Goal: Information Seeking & Learning: Learn about a topic

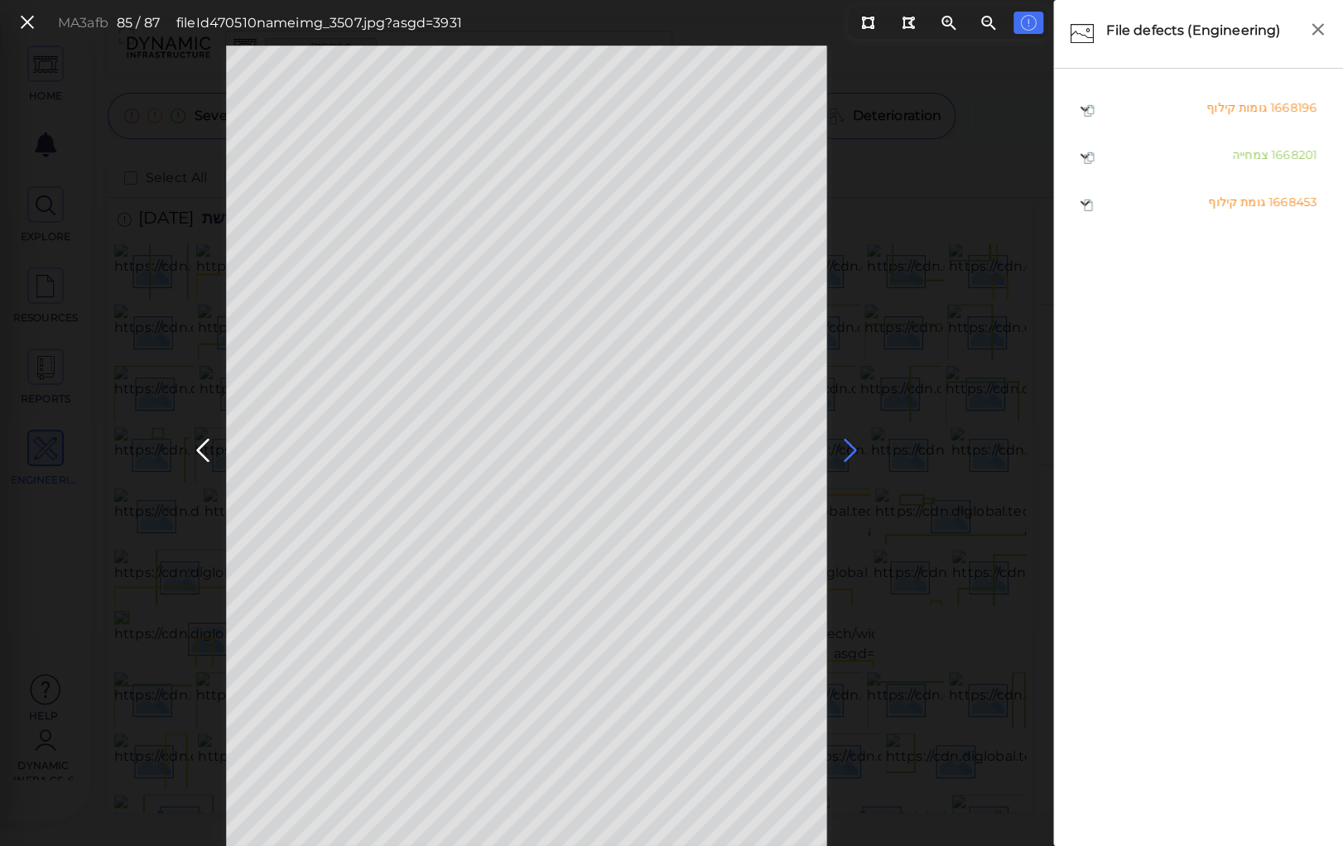
click at [844, 447] on icon at bounding box center [850, 451] width 26 height 32
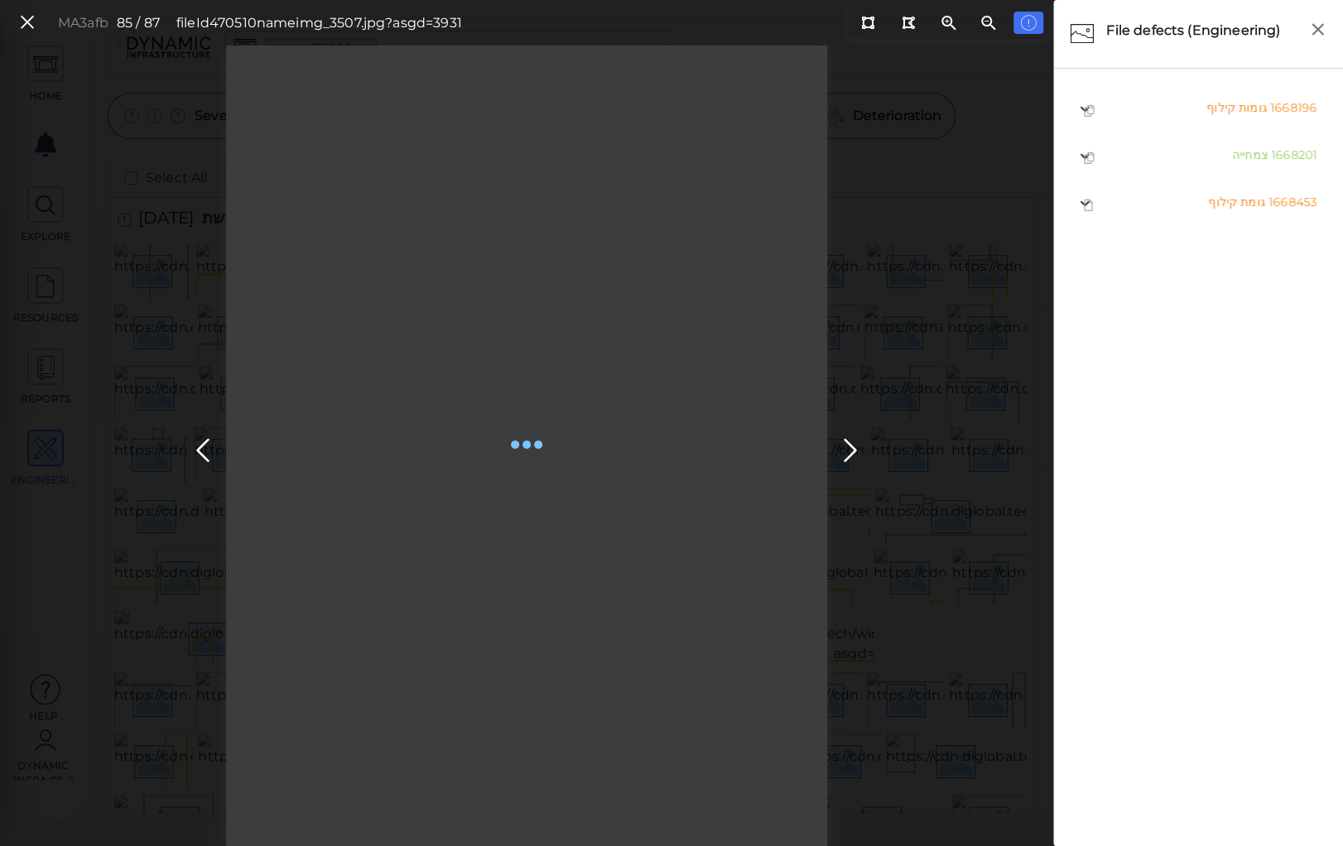
click at [832, 433] on button at bounding box center [850, 446] width 36 height 50
click at [846, 442] on icon at bounding box center [850, 451] width 26 height 32
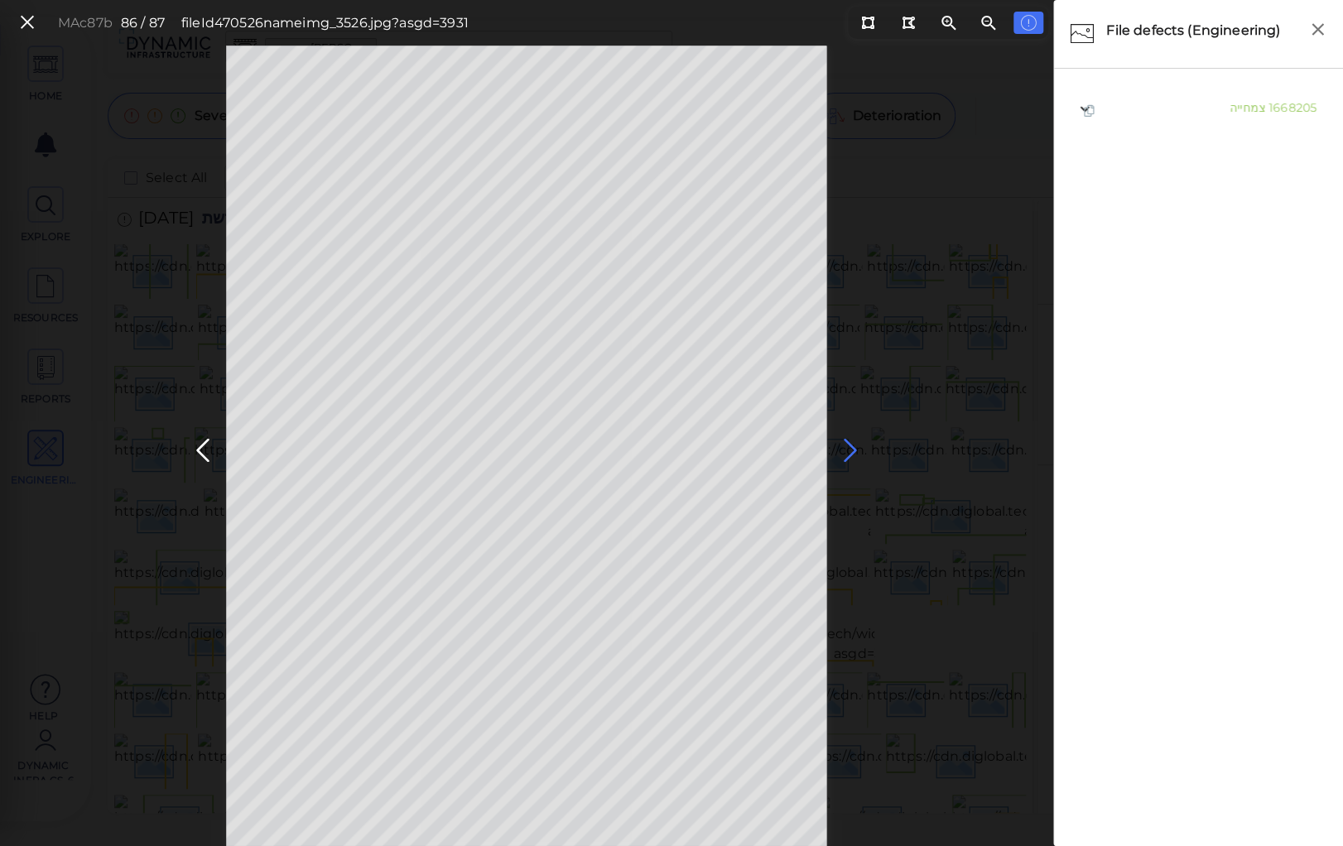
click at [848, 449] on icon at bounding box center [850, 451] width 26 height 32
click at [851, 446] on icon at bounding box center [850, 451] width 26 height 32
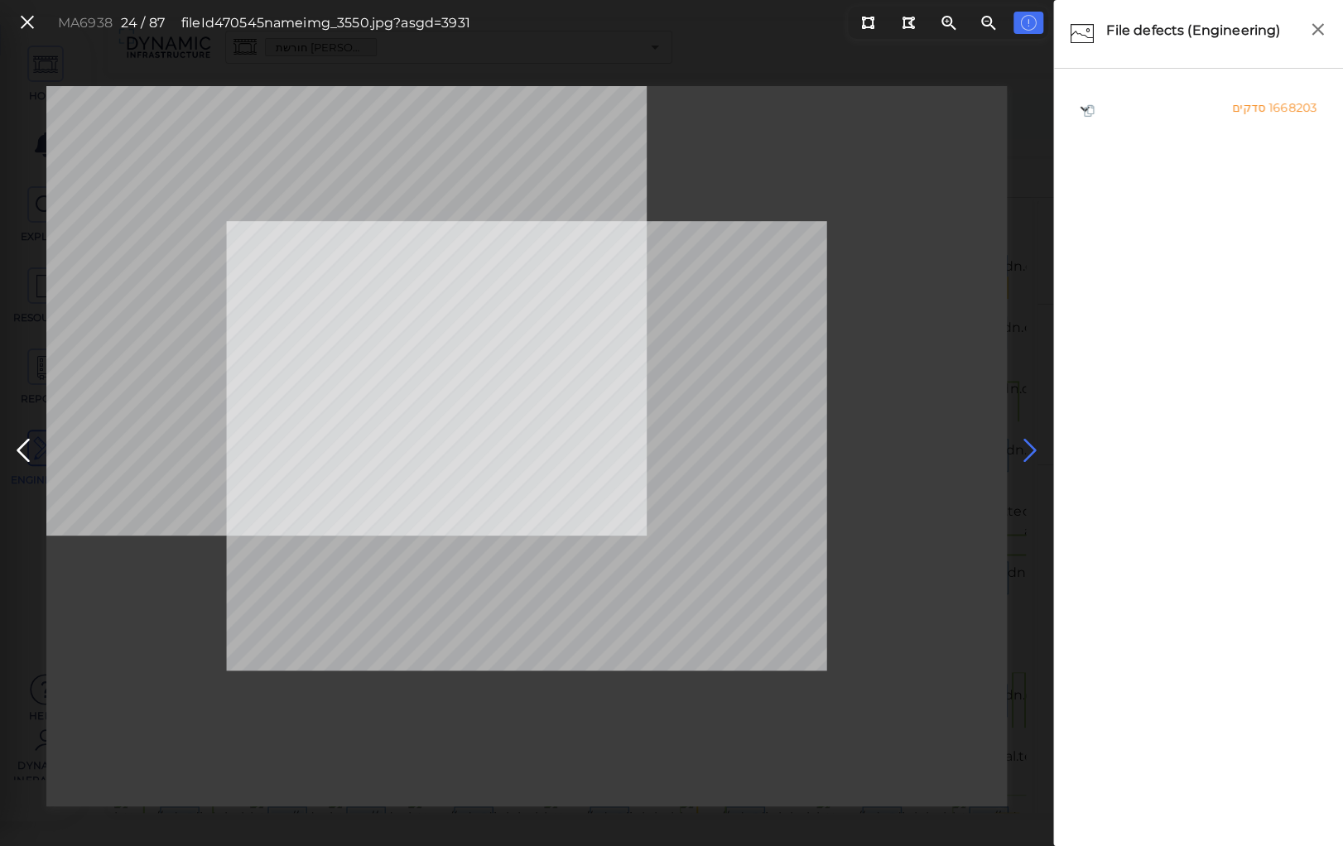
click at [1030, 448] on icon at bounding box center [1029, 451] width 26 height 32
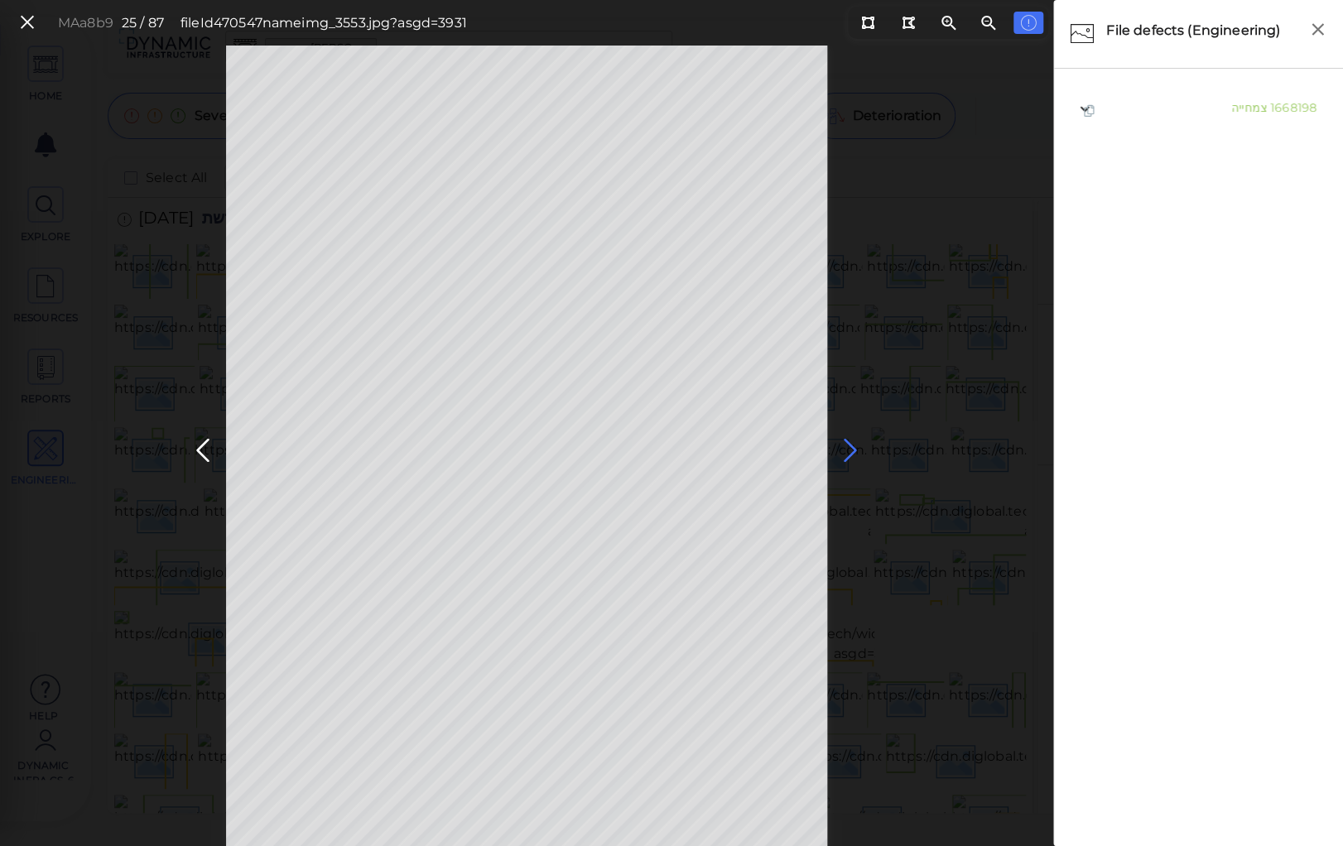
click at [845, 440] on icon at bounding box center [850, 451] width 26 height 32
click at [848, 449] on icon at bounding box center [850, 451] width 26 height 32
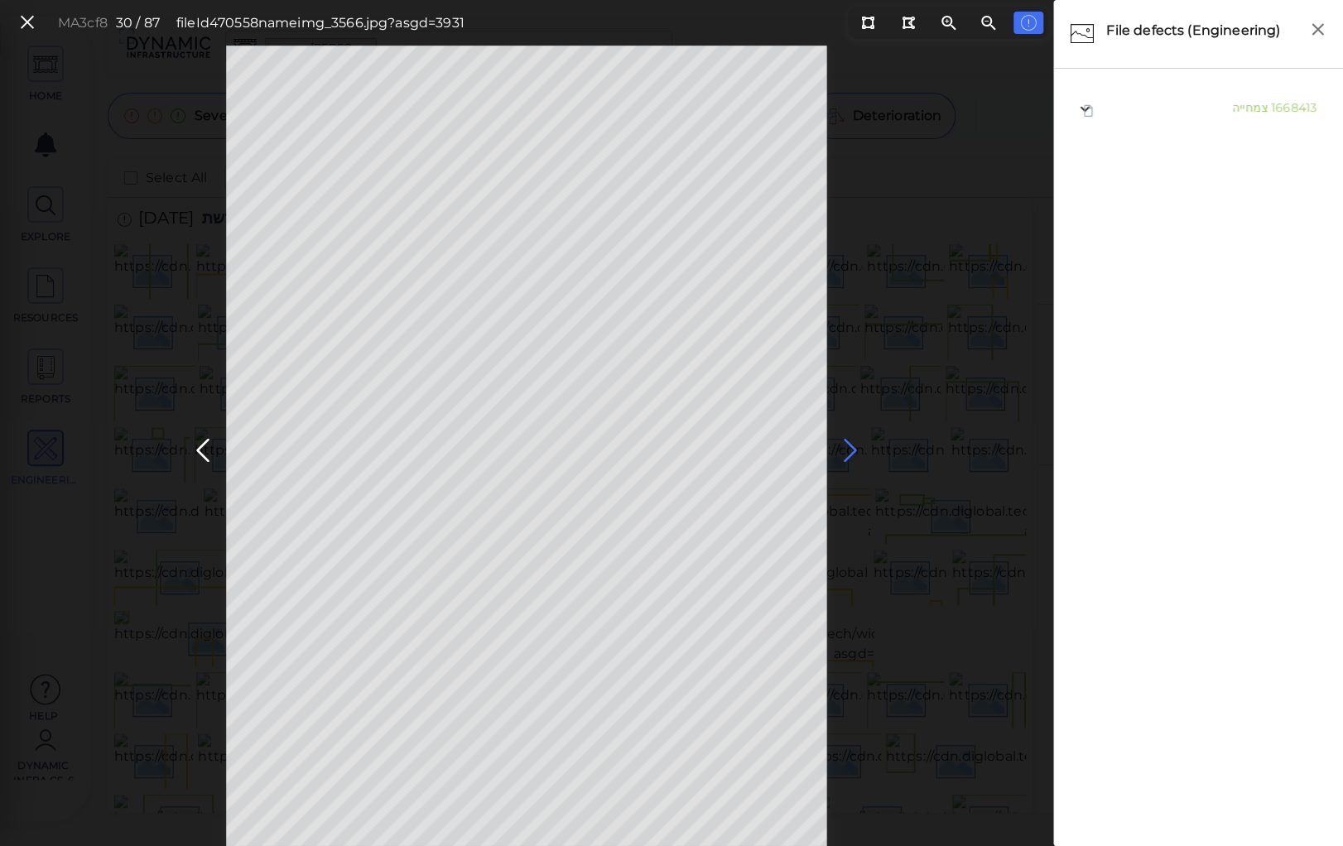
click at [848, 449] on icon at bounding box center [850, 451] width 26 height 32
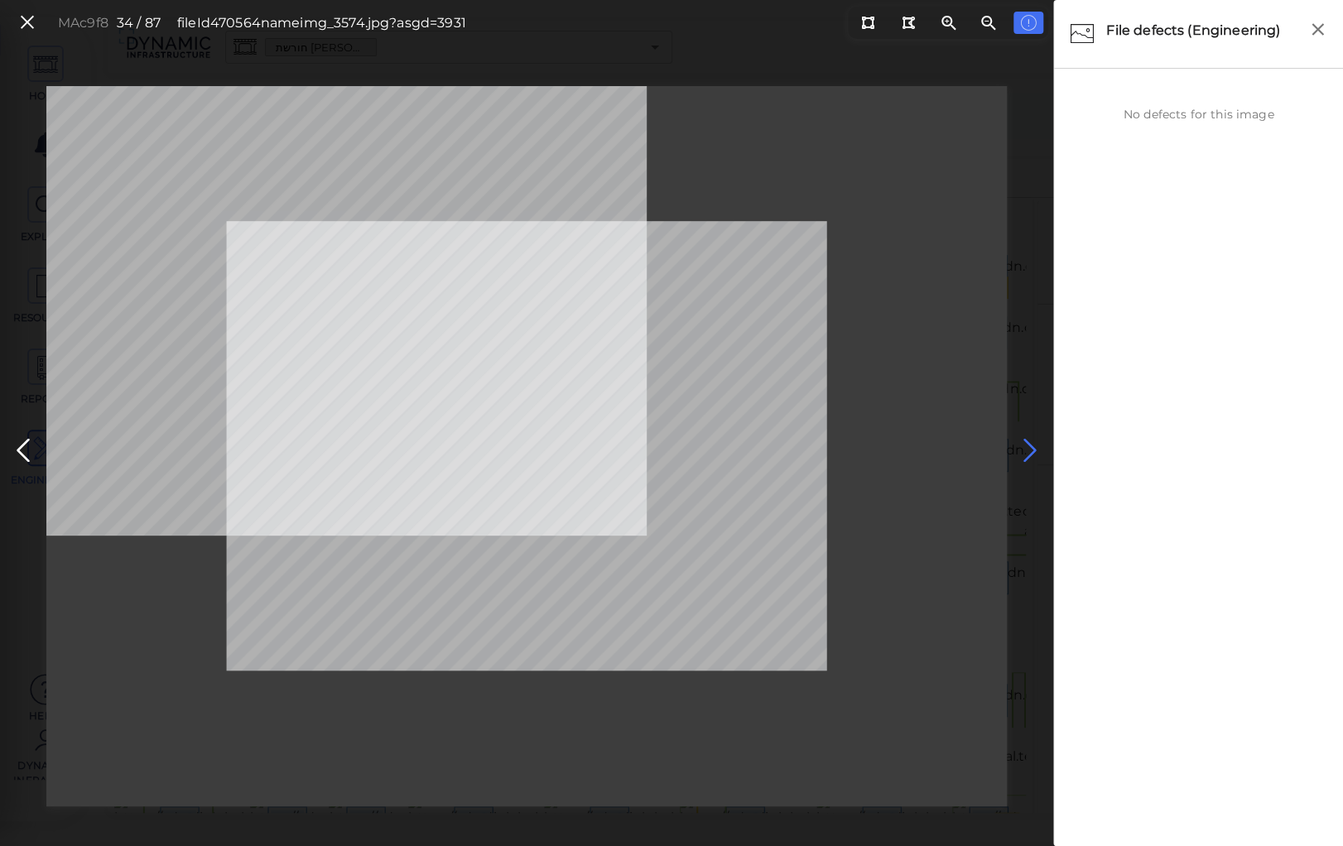
click at [848, 449] on div at bounding box center [526, 446] width 960 height 720
click at [1032, 450] on icon at bounding box center [1029, 451] width 26 height 32
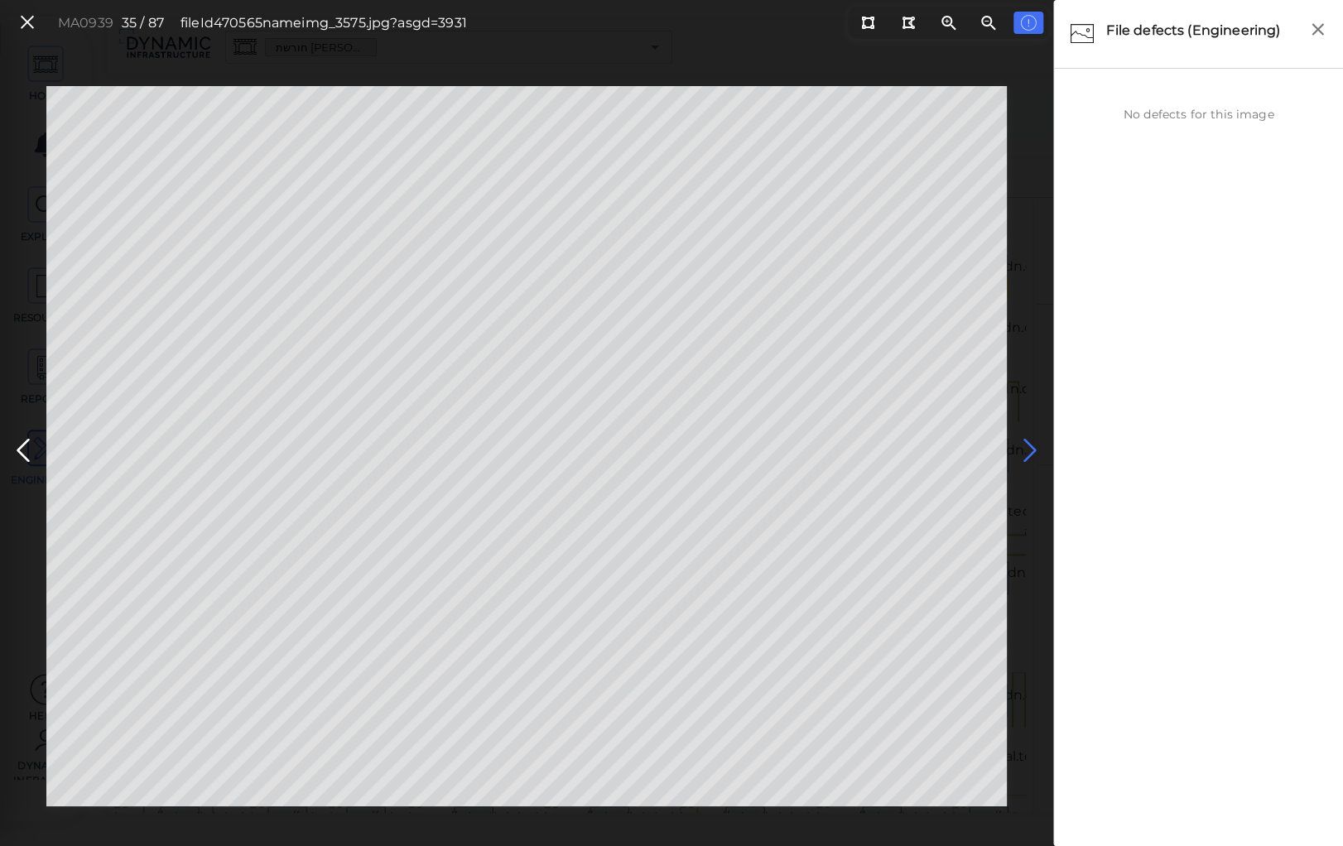
click at [1030, 446] on icon at bounding box center [1029, 451] width 26 height 32
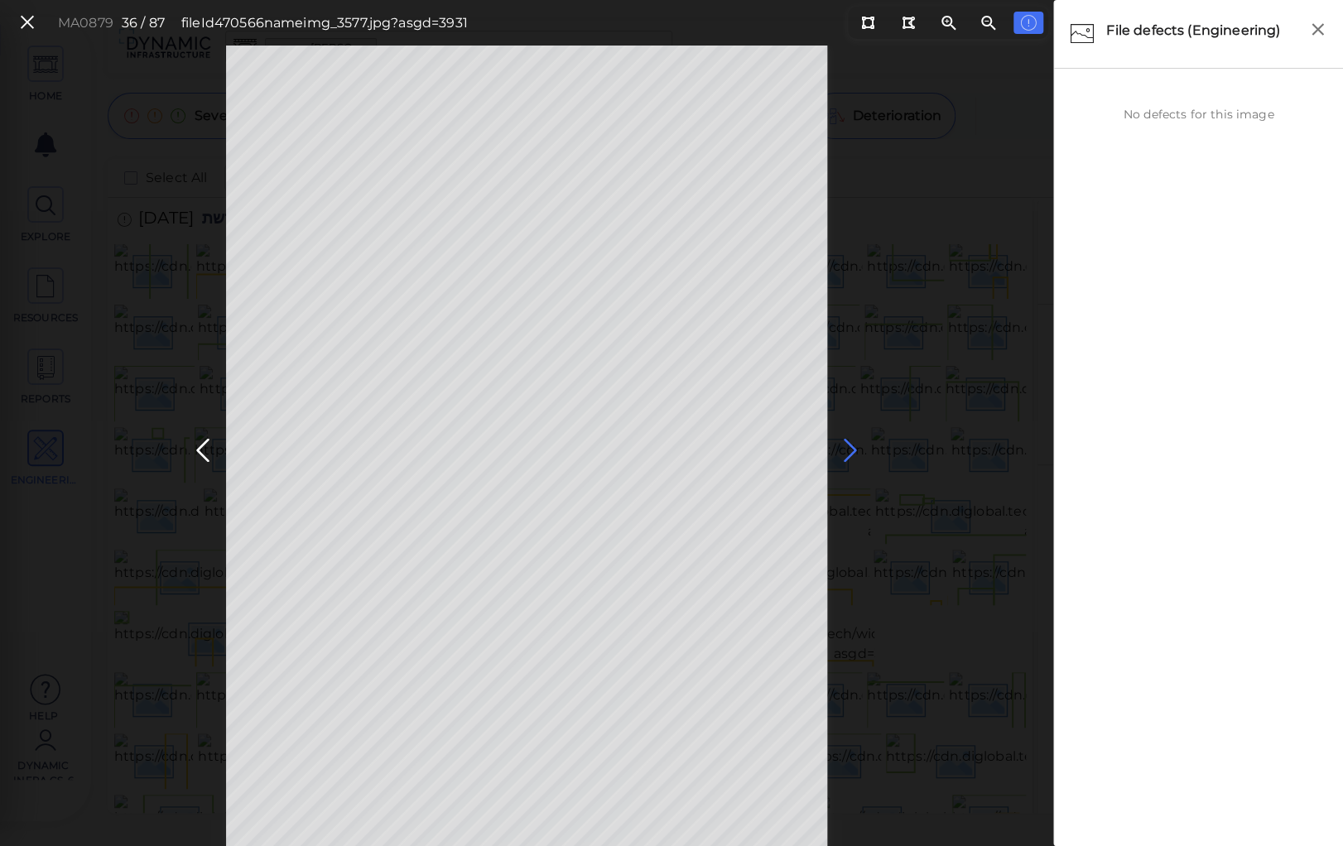
click at [849, 441] on icon at bounding box center [850, 451] width 26 height 32
click at [849, 440] on icon at bounding box center [850, 451] width 26 height 32
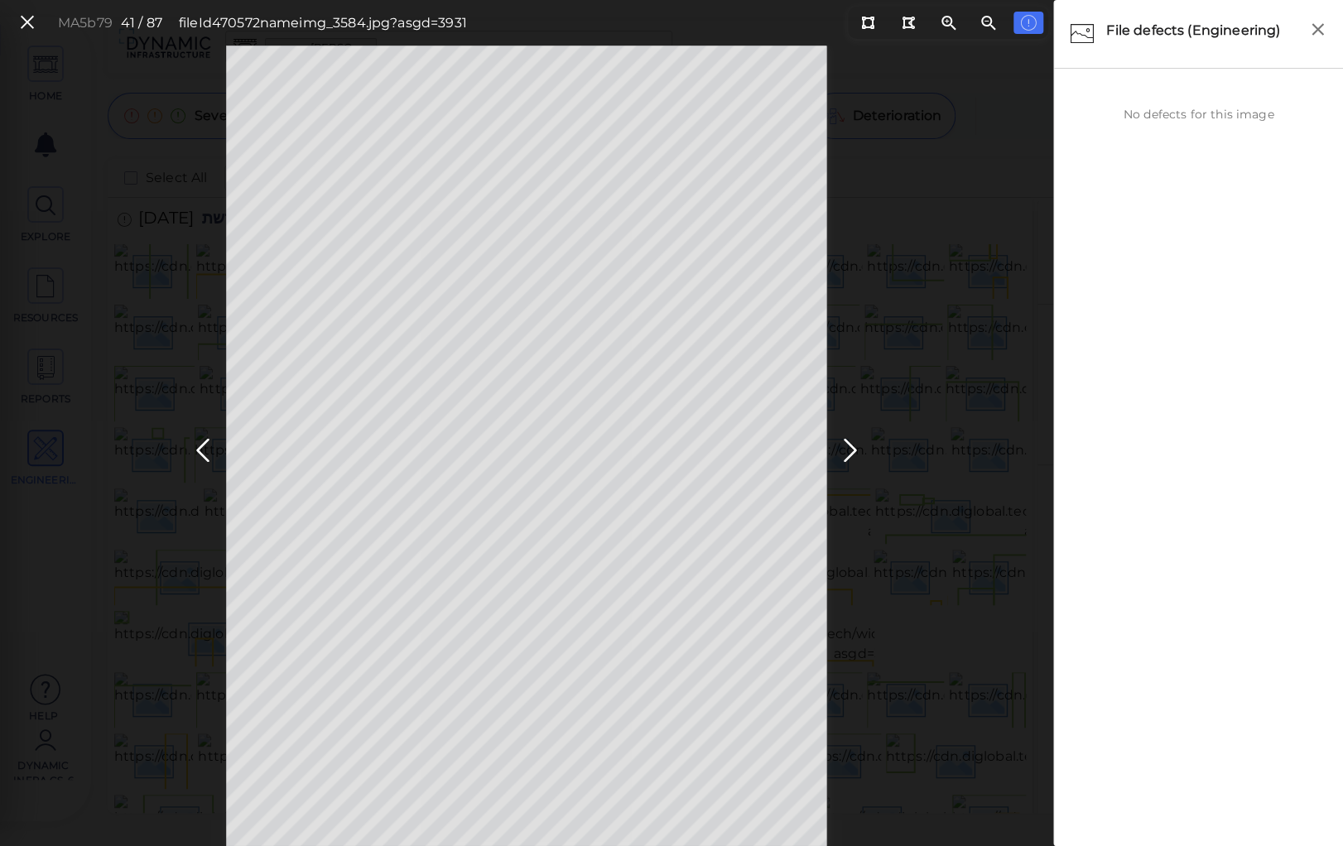
click at [27, 21] on icon at bounding box center [27, 23] width 18 height 22
